Goal: Complete application form

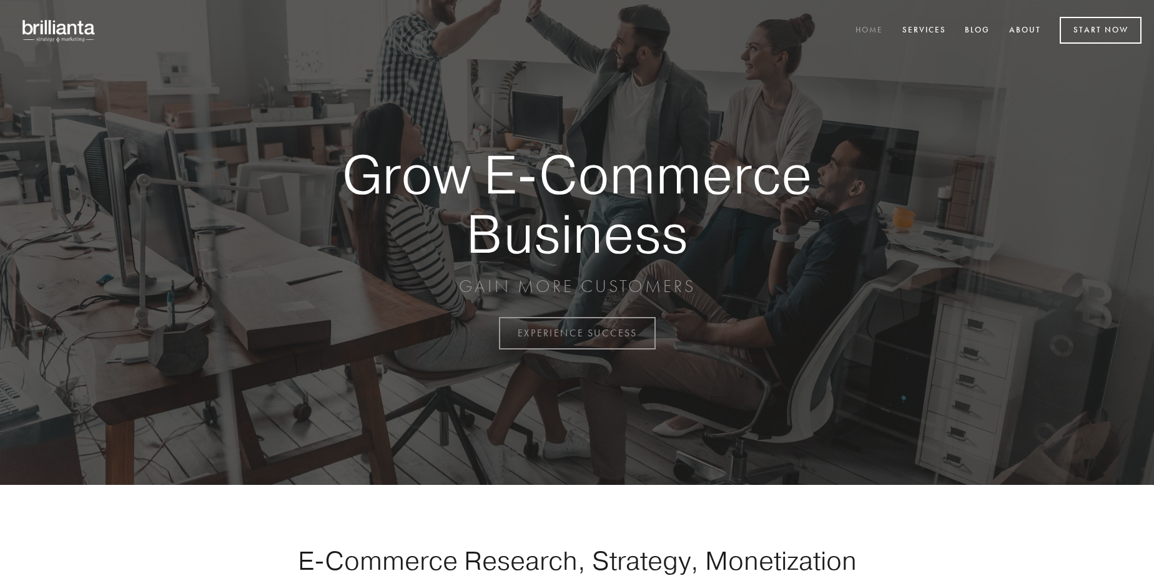
scroll to position [3274, 0]
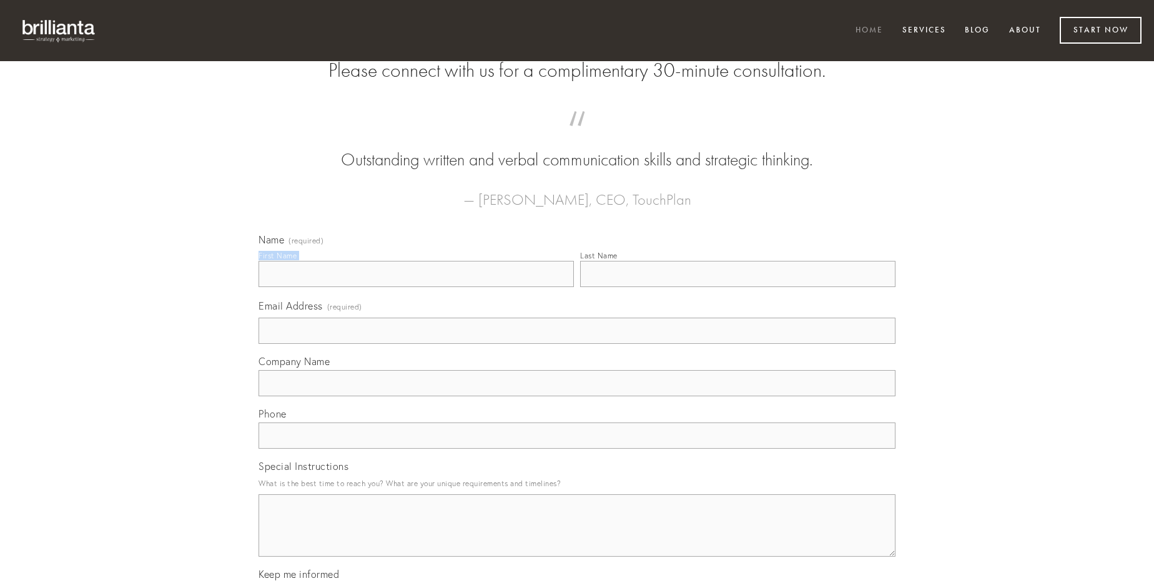
type input "[PERSON_NAME]"
click at [738, 287] on input "Last Name" at bounding box center [737, 274] width 315 height 26
type input "[PERSON_NAME]"
click at [577, 344] on input "Email Address (required)" at bounding box center [577, 331] width 637 height 26
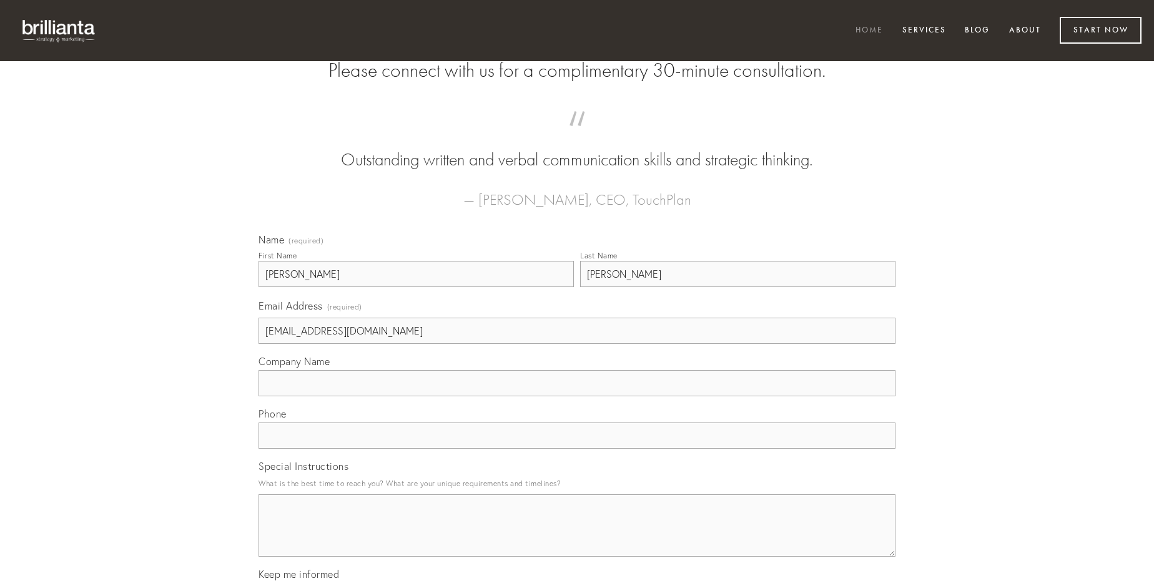
type input "[EMAIL_ADDRESS][DOMAIN_NAME]"
click at [577, 397] on input "Company Name" at bounding box center [577, 383] width 637 height 26
type input "surgo"
click at [577, 449] on input "text" at bounding box center [577, 436] width 637 height 26
click at [577, 537] on textarea "Special Instructions" at bounding box center [577, 526] width 637 height 62
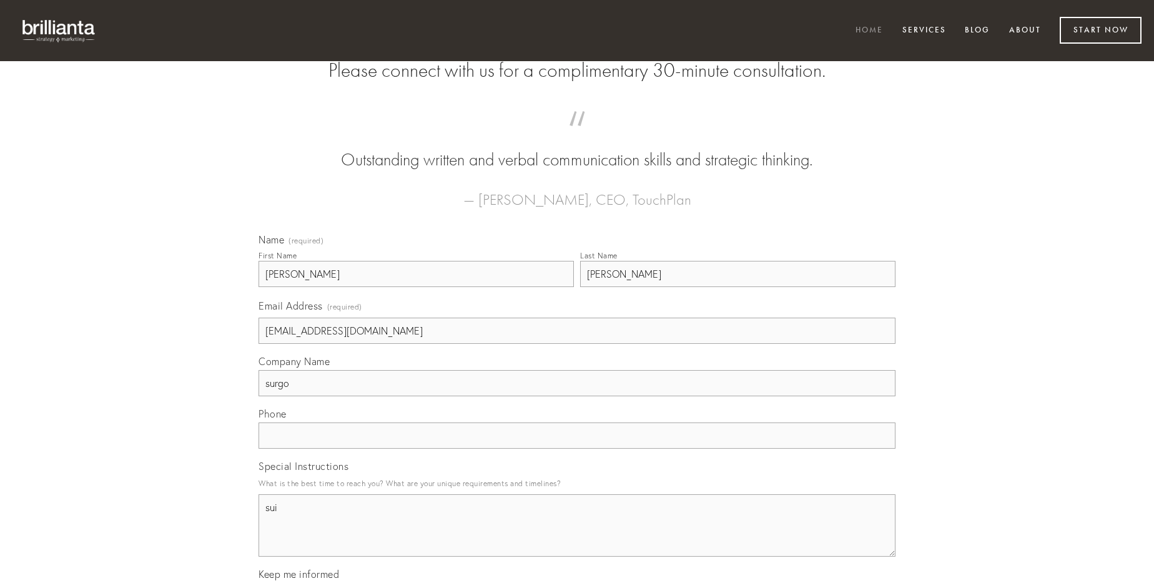
type textarea "sui"
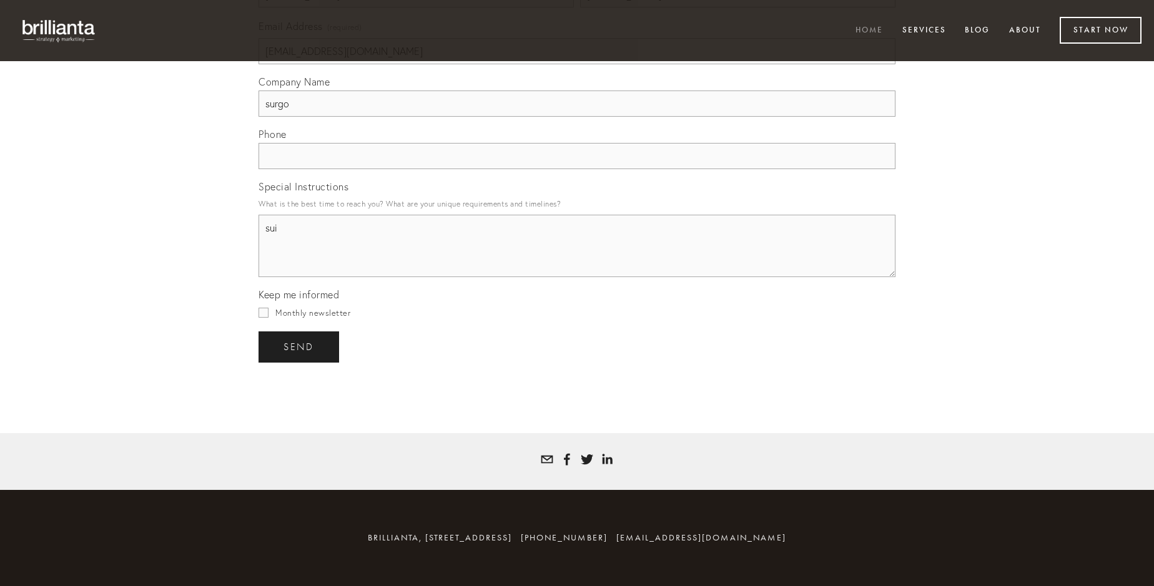
click at [300, 347] on span "send" at bounding box center [299, 347] width 31 height 11
